Goal: Task Accomplishment & Management: Manage account settings

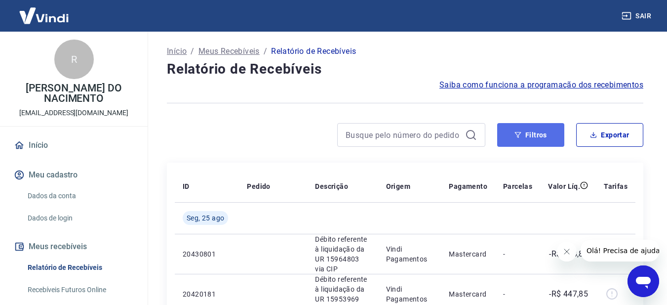
click at [513, 130] on button "Filtros" at bounding box center [530, 135] width 67 height 24
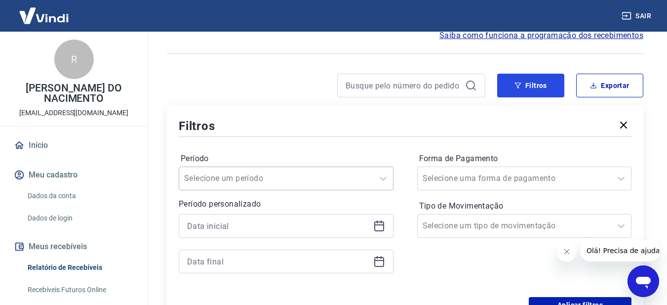
scroll to position [99, 0]
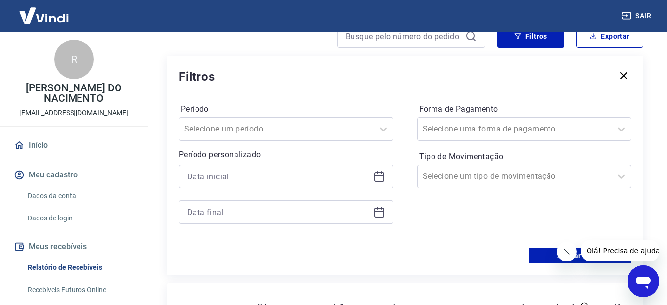
click at [379, 174] on icon at bounding box center [379, 176] width 12 height 12
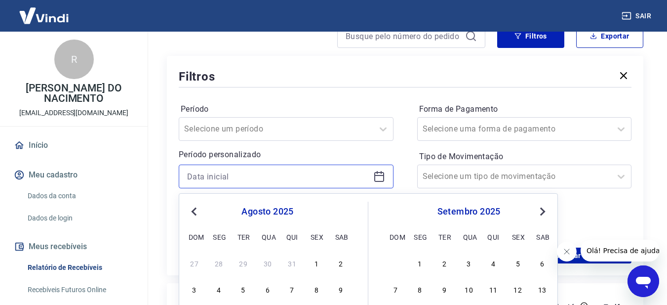
scroll to position [247, 0]
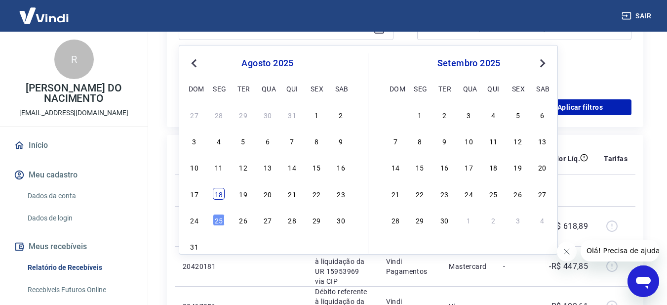
click at [222, 193] on div "18" at bounding box center [219, 194] width 12 height 12
type input "[DATE]"
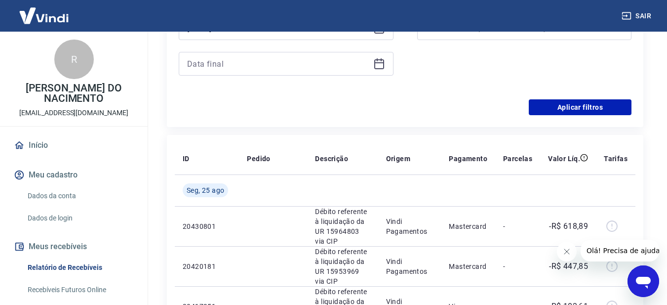
click at [381, 69] on icon at bounding box center [379, 64] width 10 height 10
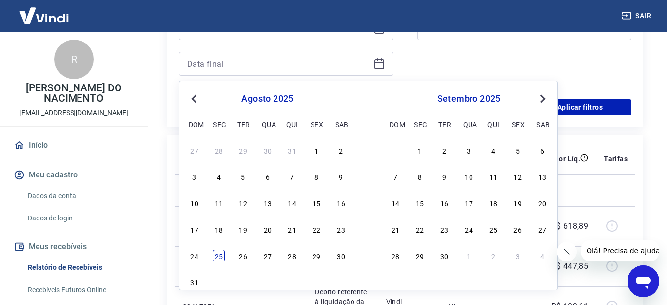
click at [219, 251] on div "25" at bounding box center [219, 255] width 12 height 12
type input "[DATE]"
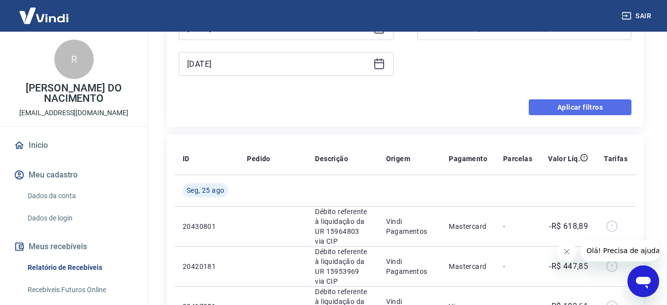
click at [597, 112] on button "Aplicar filtros" at bounding box center [580, 107] width 103 height 16
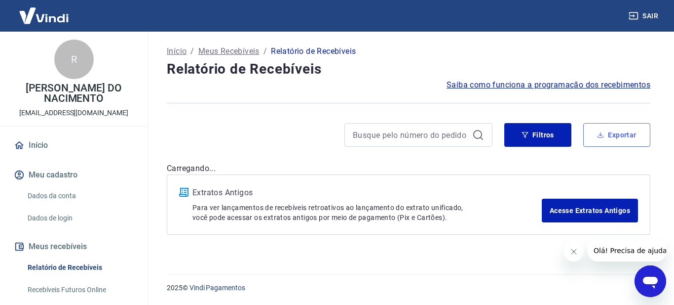
click at [614, 144] on button "Exportar" at bounding box center [616, 135] width 67 height 24
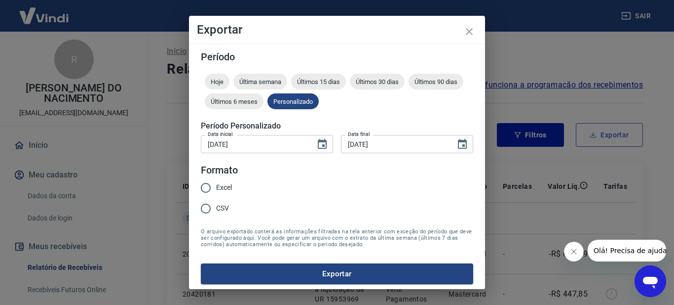
type input "[DATE]"
click at [221, 183] on span "Excel" at bounding box center [224, 187] width 16 height 10
click at [216, 183] on input "Excel" at bounding box center [205, 187] width 21 height 21
radio input "true"
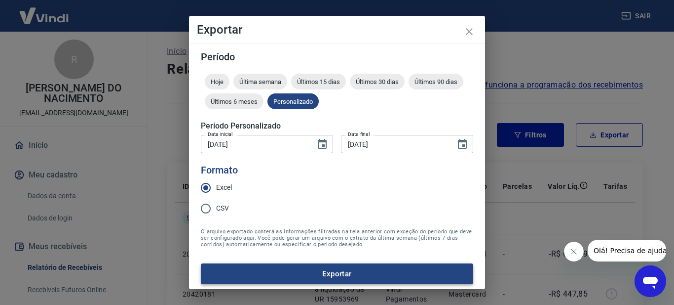
click at [301, 274] on button "Exportar" at bounding box center [337, 273] width 272 height 21
